Goal: Information Seeking & Learning: Learn about a topic

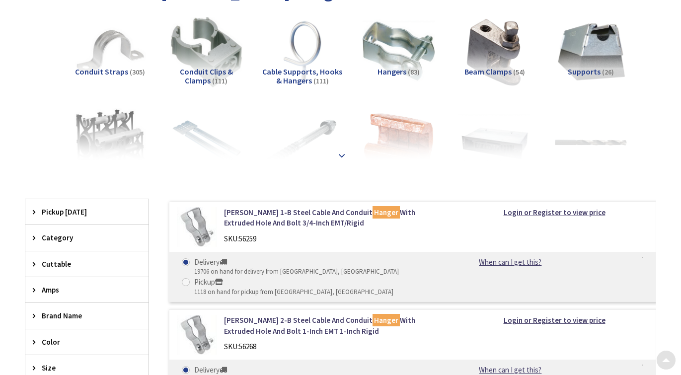
scroll to position [197, 0]
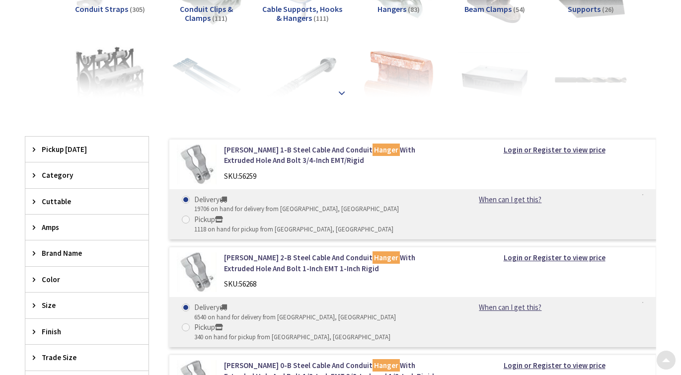
type input "[GEOGRAPHIC_DATA], [GEOGRAPHIC_DATA]"
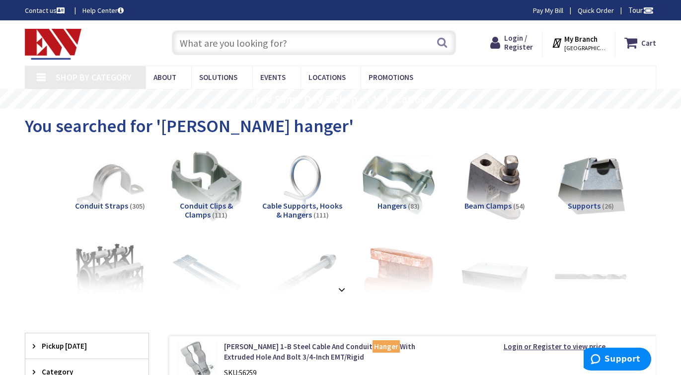
scroll to position [0, 0]
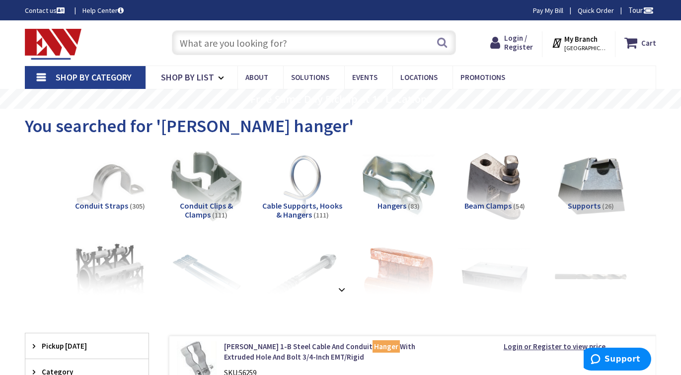
click at [259, 40] on input "text" at bounding box center [314, 42] width 284 height 25
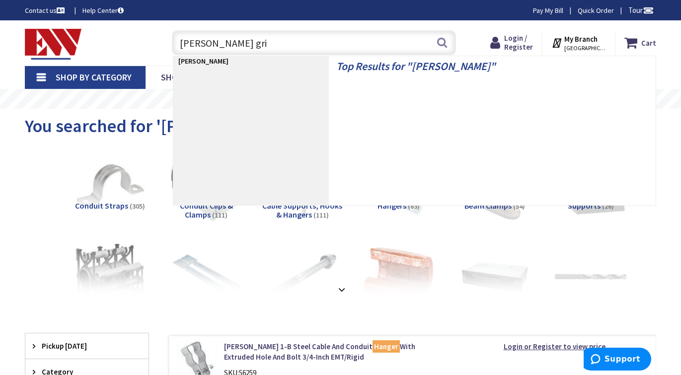
type input "kellum grip"
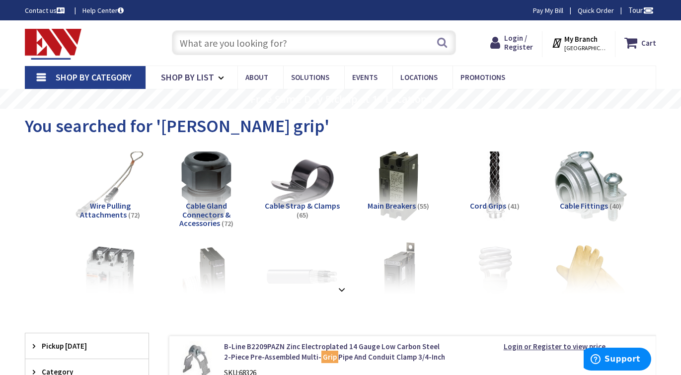
click at [303, 46] on input "text" at bounding box center [314, 42] width 284 height 25
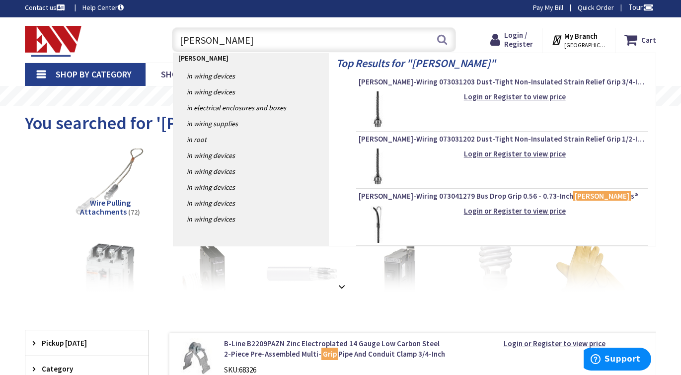
scroll to position [6, 0]
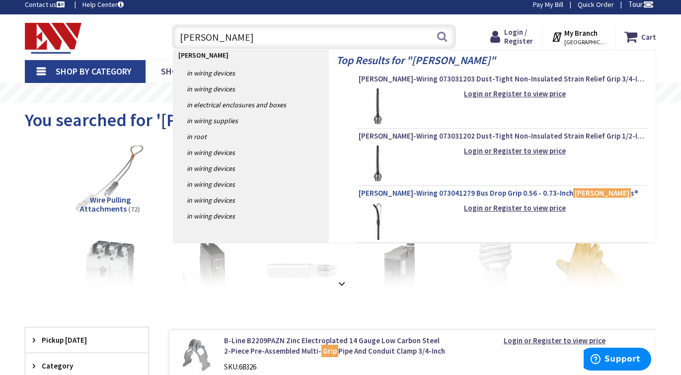
type input "[PERSON_NAME]"
click at [418, 196] on span "Hubbell-Wiring 073041279 Bus Drop Grip 0.56 - 0.73-Inch Kellem s®" at bounding box center [502, 193] width 287 height 10
click at [529, 30] on span "Login / Register" at bounding box center [518, 36] width 29 height 18
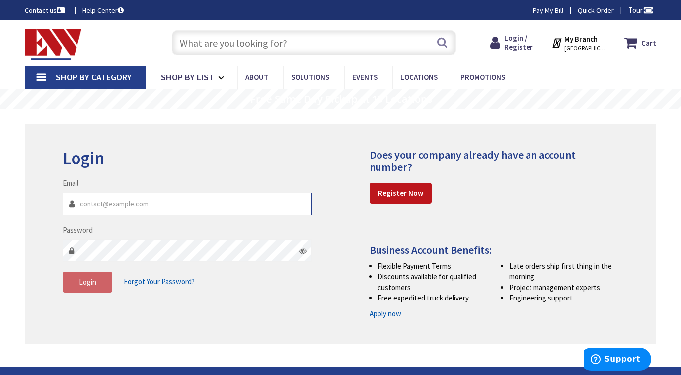
type input "[EMAIL_ADDRESS][DOMAIN_NAME]"
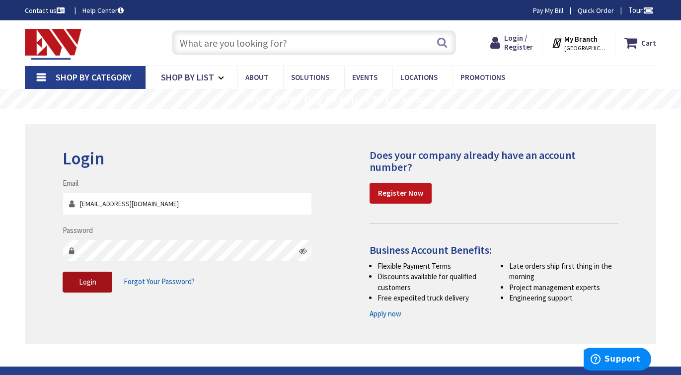
click at [83, 280] on span "Login" at bounding box center [87, 281] width 17 height 9
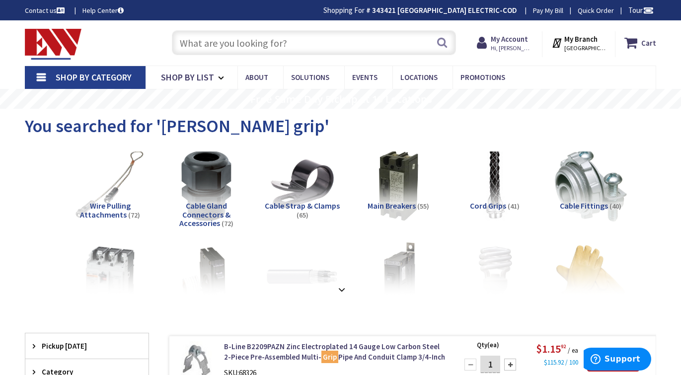
click at [387, 47] on input "text" at bounding box center [314, 42] width 284 height 25
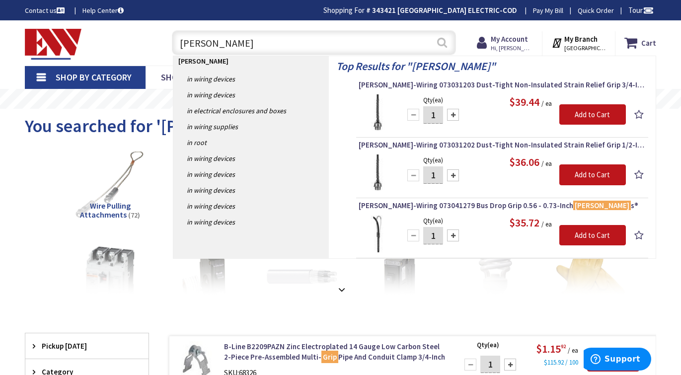
type input "[PERSON_NAME]"
click at [446, 47] on button "Search" at bounding box center [442, 42] width 13 height 22
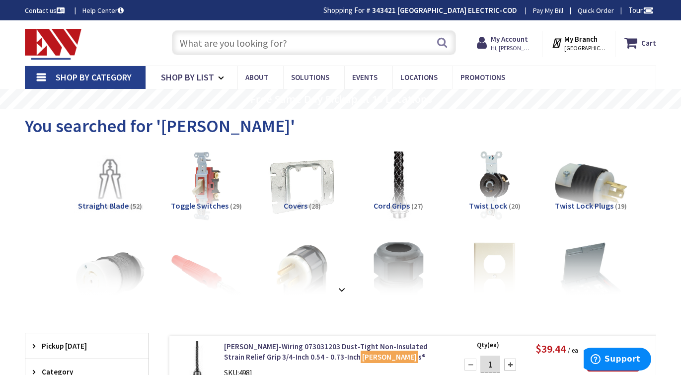
click at [324, 45] on input "text" at bounding box center [314, 42] width 284 height 25
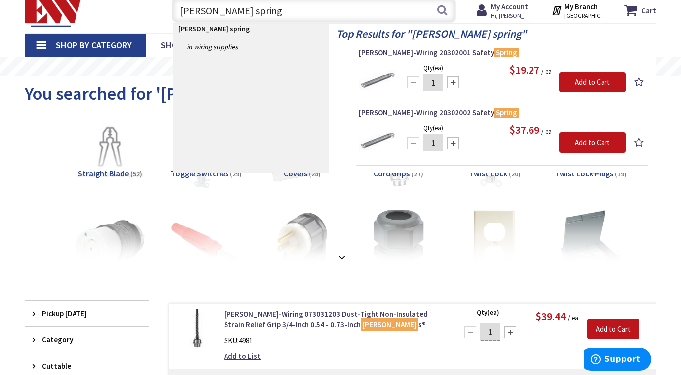
scroll to position [34, 0]
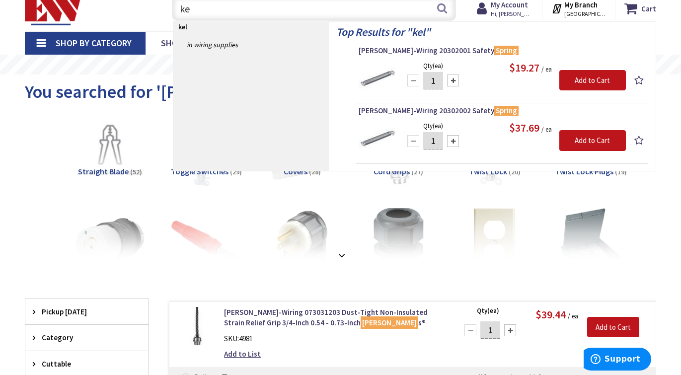
type input "k"
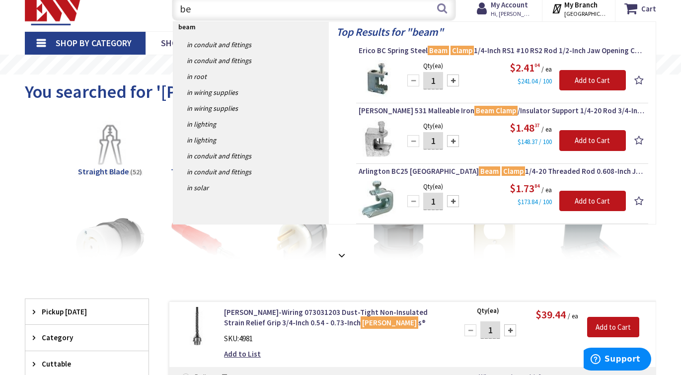
type input "b"
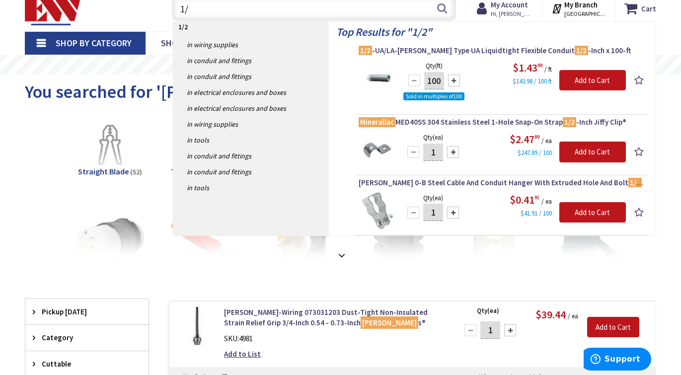
type input "1"
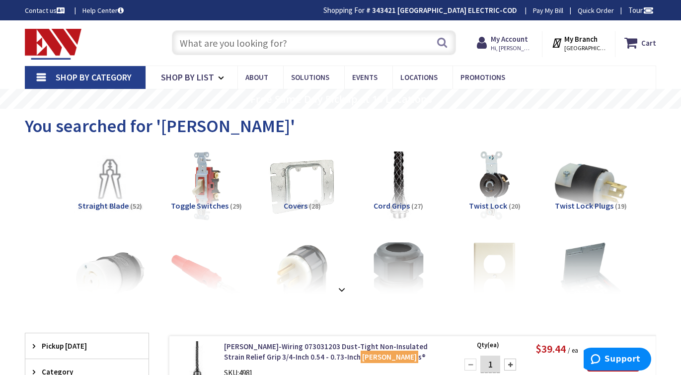
scroll to position [0, 0]
drag, startPoint x: 326, startPoint y: 48, endPoint x: 535, endPoint y: 75, distance: 210.4
click at [326, 49] on input "text" at bounding box center [314, 42] width 284 height 25
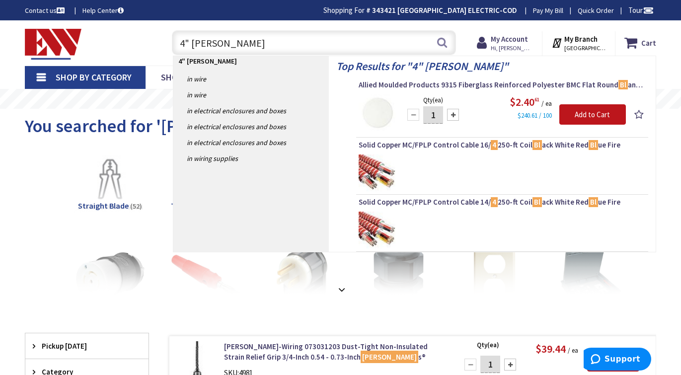
type input "4" rd blank"
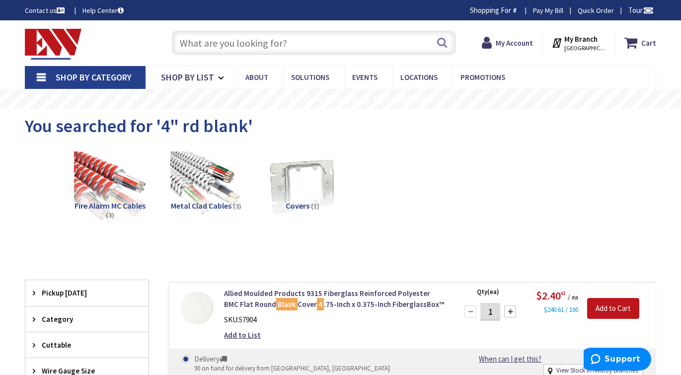
click at [301, 47] on input "text" at bounding box center [314, 42] width 284 height 25
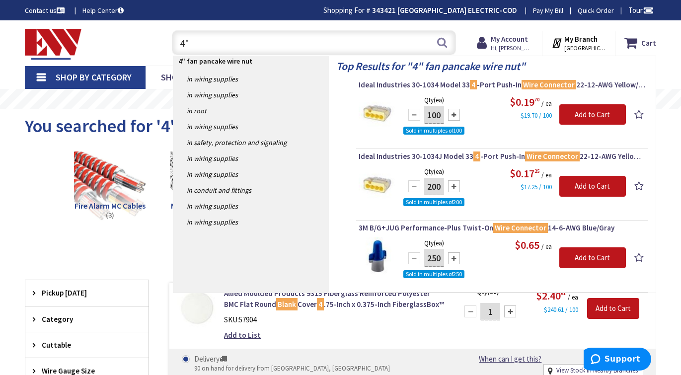
type input "4"
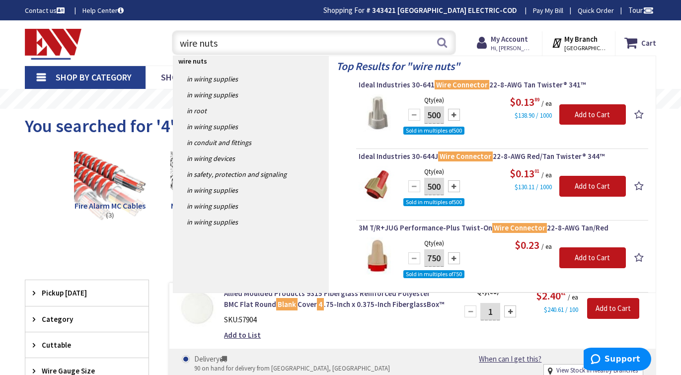
type input "wire nuts"
click at [380, 176] on img at bounding box center [377, 184] width 37 height 37
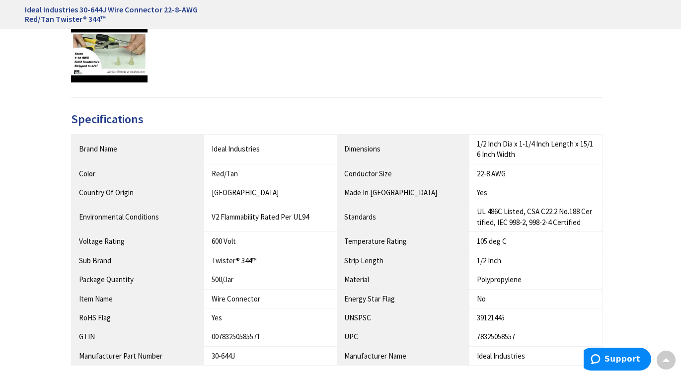
scroll to position [525, 0]
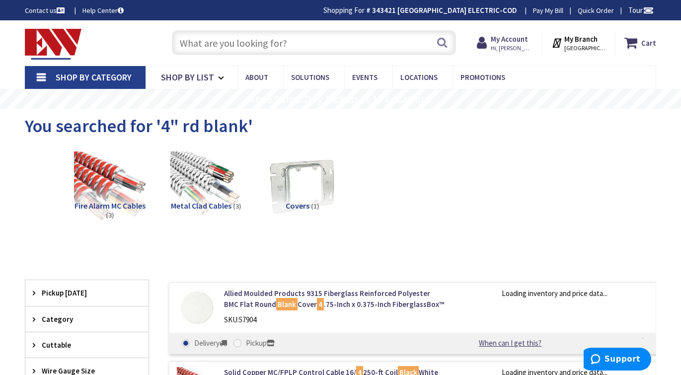
scroll to position [0, 0]
click at [308, 40] on input "text" at bounding box center [314, 42] width 284 height 25
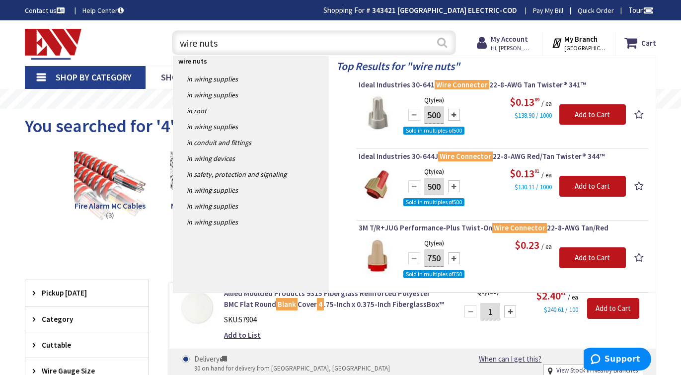
type input "wire nuts"
click at [445, 48] on button "Search" at bounding box center [442, 42] width 13 height 22
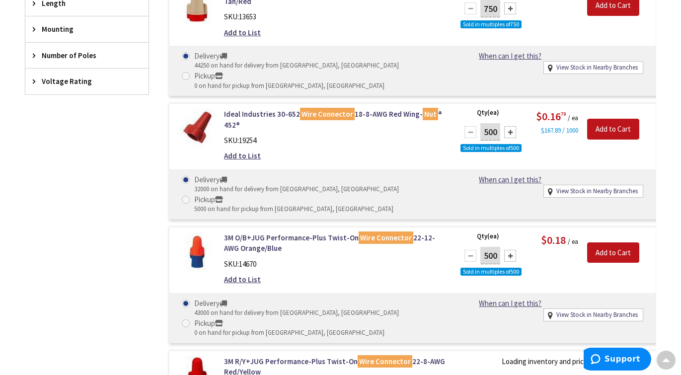
scroll to position [604, 0]
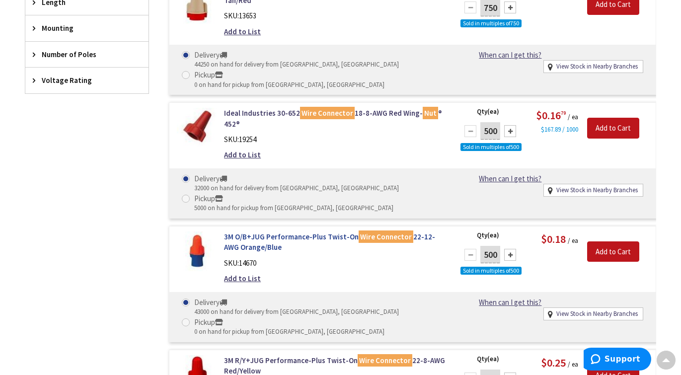
click at [344, 232] on link "3M O/B+JUG Performance-Plus Twist-On Wire Connector 22-12-AWG Orange/Blue" at bounding box center [335, 242] width 222 height 21
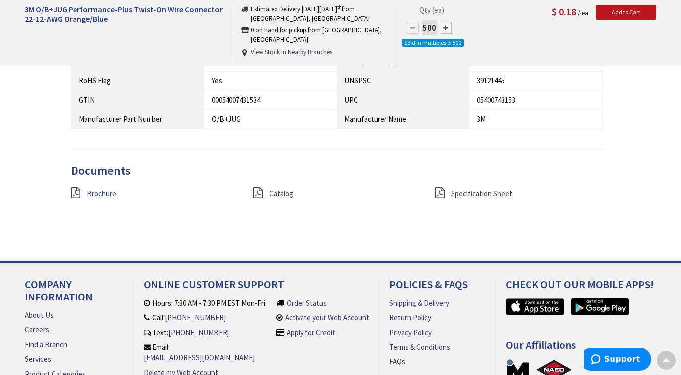
scroll to position [722, 0]
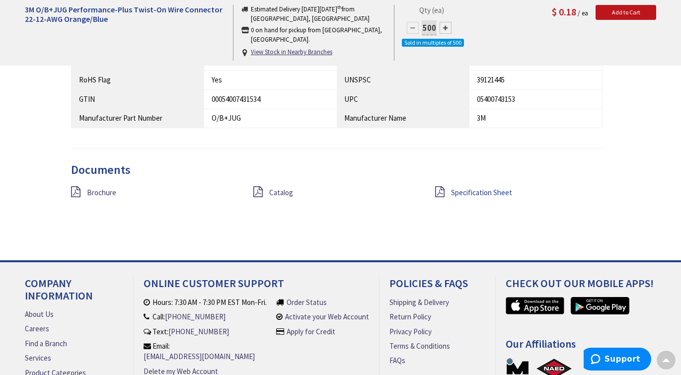
click at [499, 188] on span "Specification Sheet" at bounding box center [481, 192] width 61 height 9
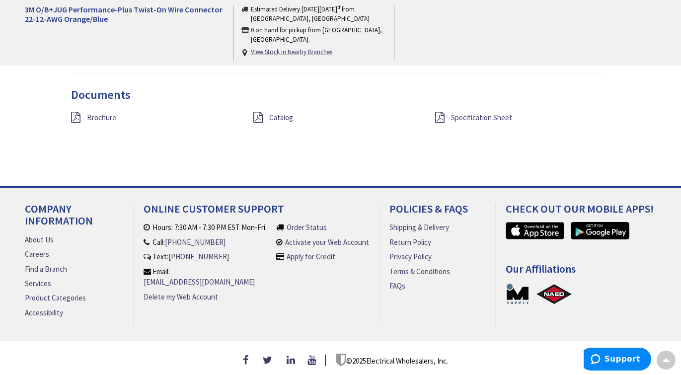
scroll to position [779, 0]
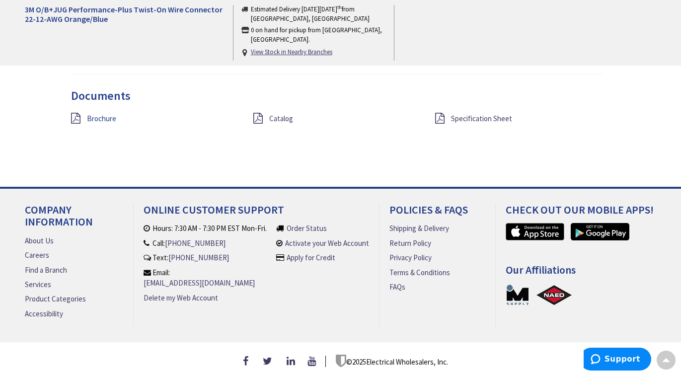
click at [107, 115] on span "Brochure" at bounding box center [101, 118] width 29 height 9
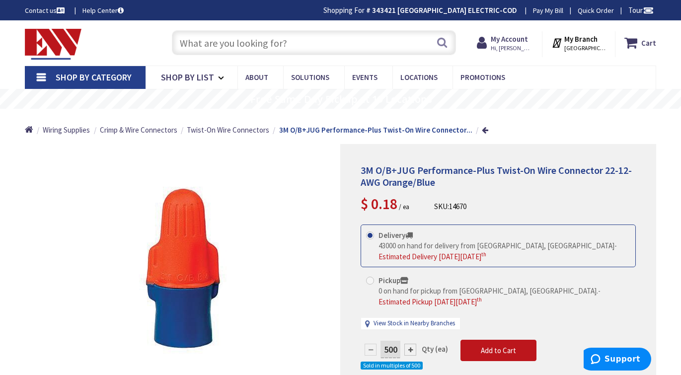
scroll to position [0, 0]
click at [332, 44] on input "text" at bounding box center [314, 42] width 284 height 25
